Goal: Information Seeking & Learning: Learn about a topic

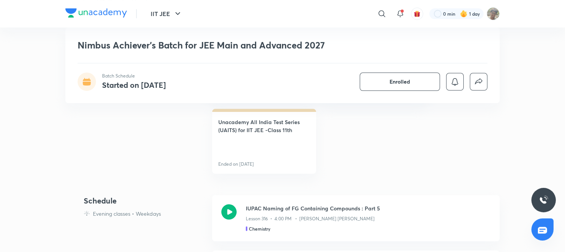
scroll to position [448, 0]
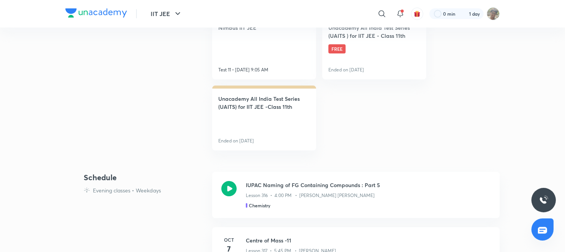
scroll to position [448, 0]
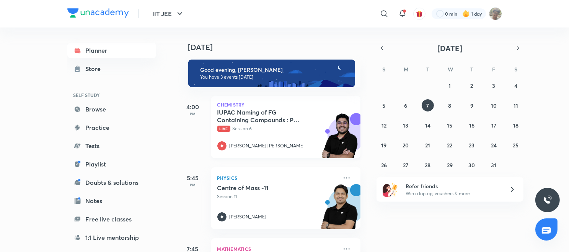
click at [226, 150] on div at bounding box center [221, 146] width 9 height 9
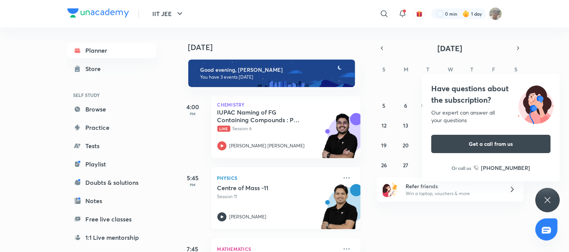
click at [217, 214] on div "Physics Centre of Mass -11 Session 11 Rahul Yadav" at bounding box center [285, 199] width 149 height 62
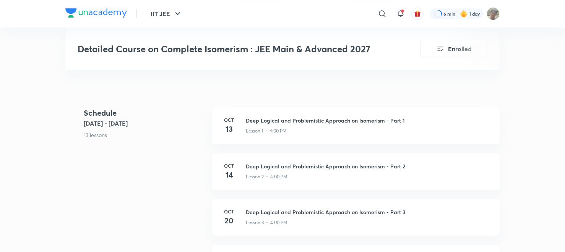
scroll to position [282, 0]
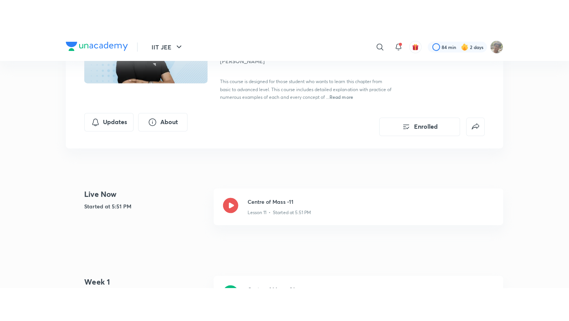
scroll to position [98, 0]
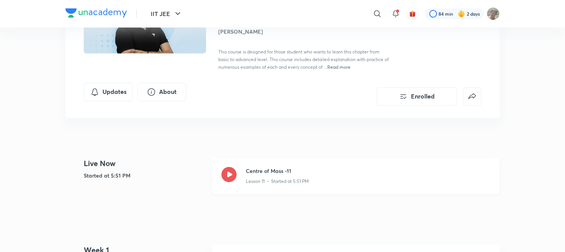
click at [228, 173] on icon at bounding box center [229, 174] width 15 height 15
